Goal: Book appointment/travel/reservation

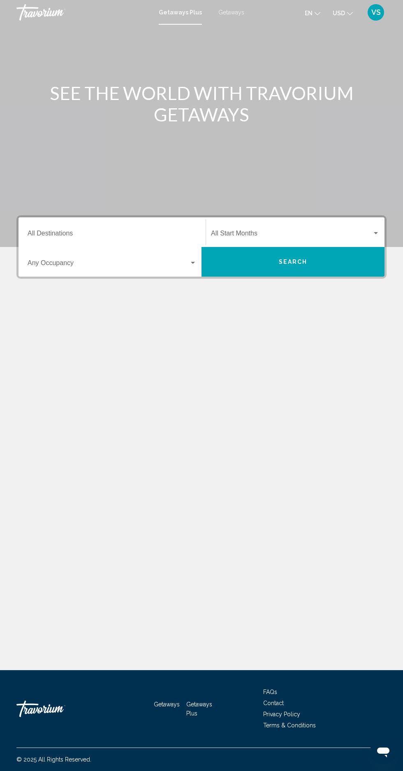
click at [152, 237] on input "Destination All Destinations" at bounding box center [112, 234] width 169 height 7
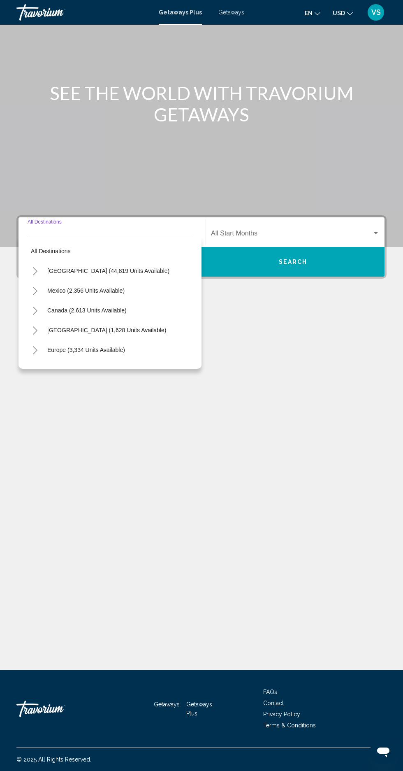
scroll to position [81, 0]
click at [36, 262] on button "Toggle United States (44,819 units available)" at bounding box center [35, 270] width 16 height 16
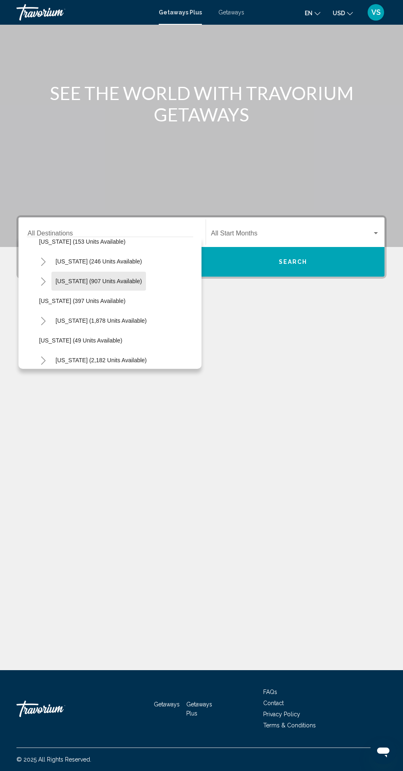
scroll to position [543, 0]
click at [50, 273] on button "Toggle North Carolina (907 units available)" at bounding box center [43, 281] width 16 height 16
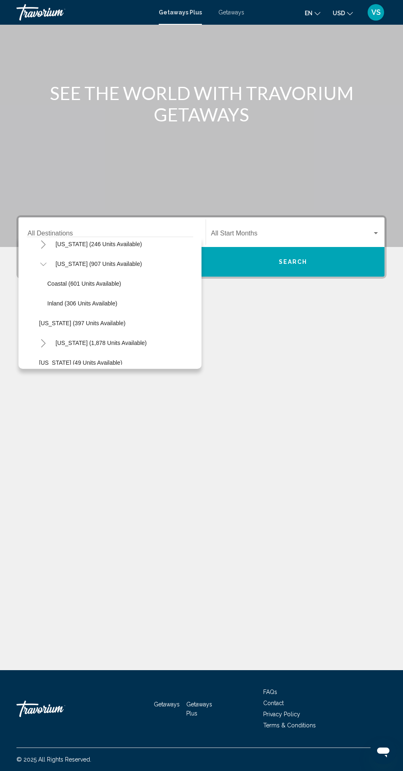
scroll to position [547, 0]
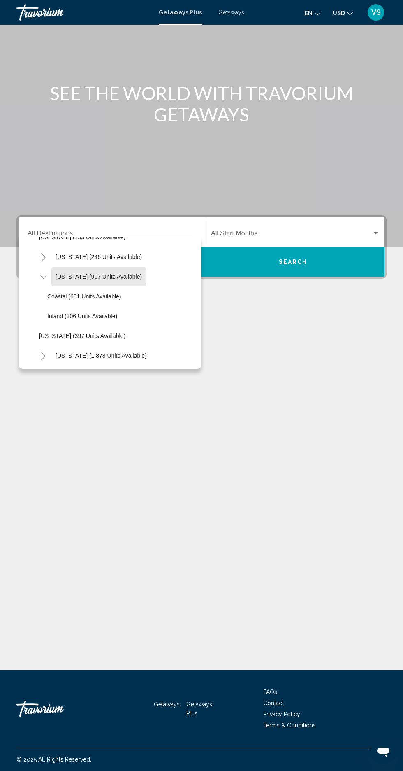
click at [142, 273] on span "[US_STATE] (907 units available)" at bounding box center [99, 276] width 86 height 7
type input "**********"
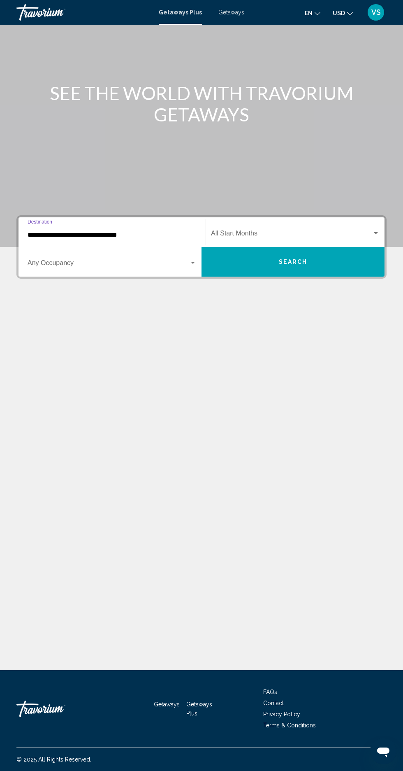
click at [236, 12] on span "Getaways" at bounding box center [231, 12] width 26 height 7
